Goal: Task Accomplishment & Management: Manage account settings

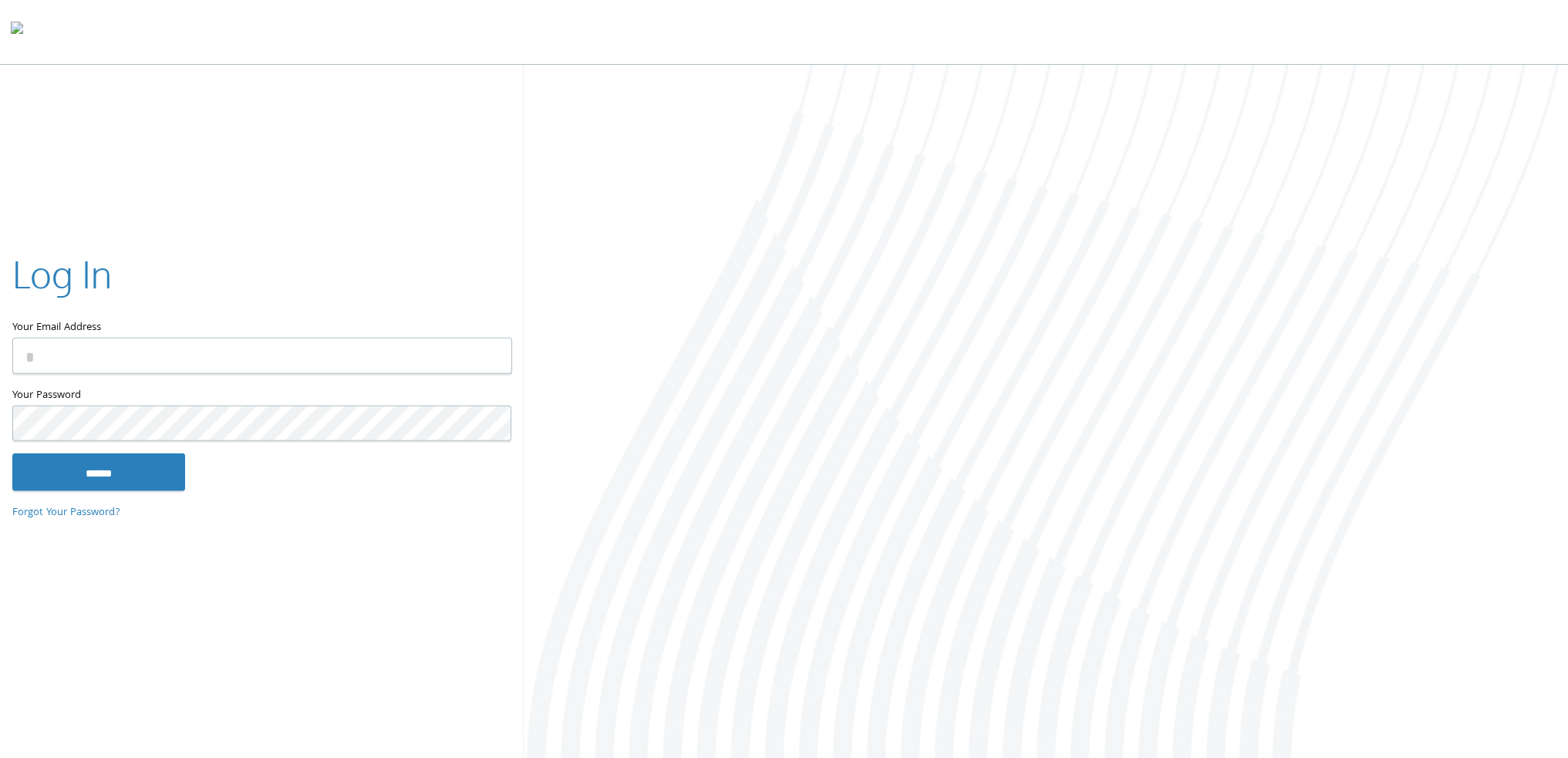
click at [224, 363] on input "Your Email Address" at bounding box center [262, 356] width 499 height 36
type input "**********"
click at [12, 453] on input "******" at bounding box center [98, 471] width 173 height 37
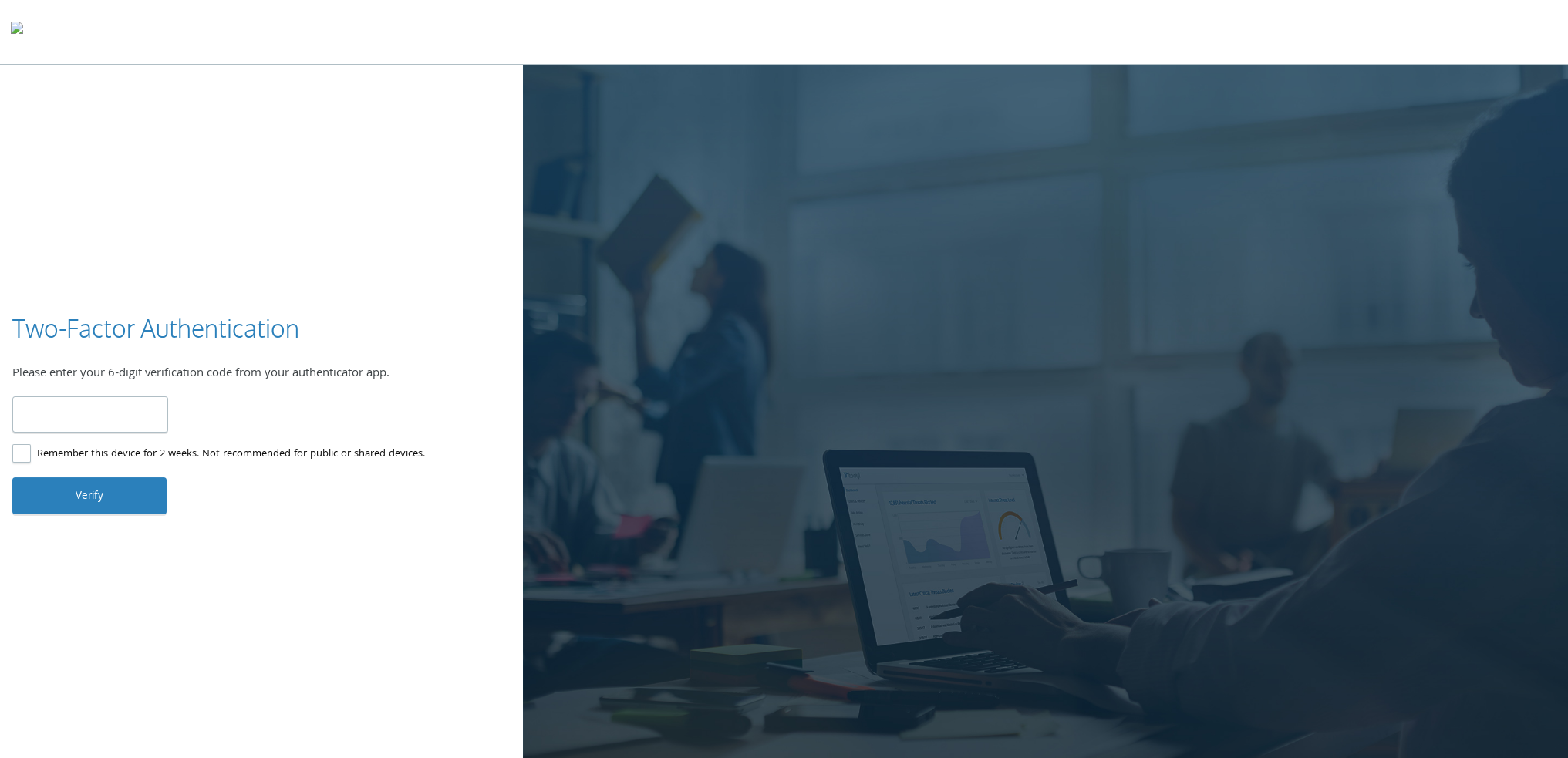
type input "******"
